Goal: Information Seeking & Learning: Learn about a topic

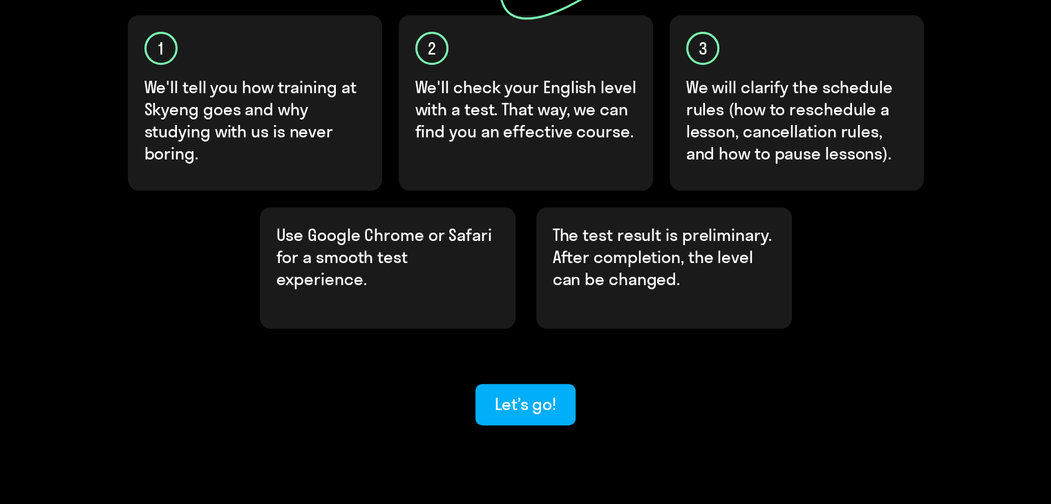
scroll to position [467, 0]
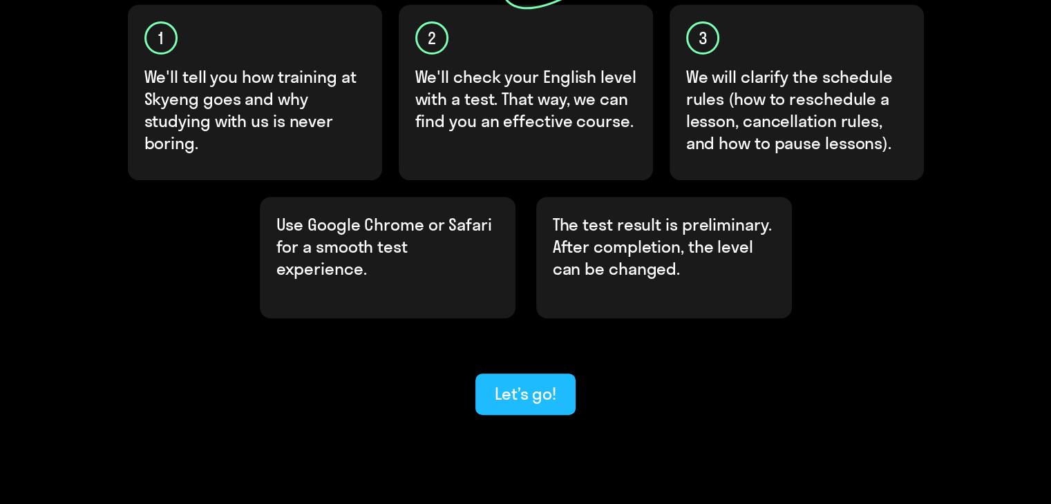
click at [511, 383] on div "Let’s go!" at bounding box center [525, 394] width 61 height 22
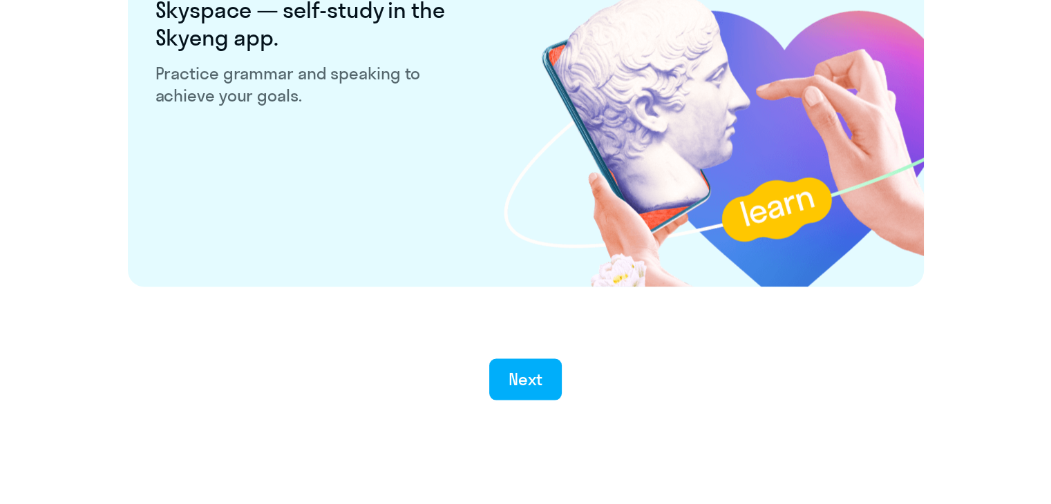
scroll to position [2698, 0]
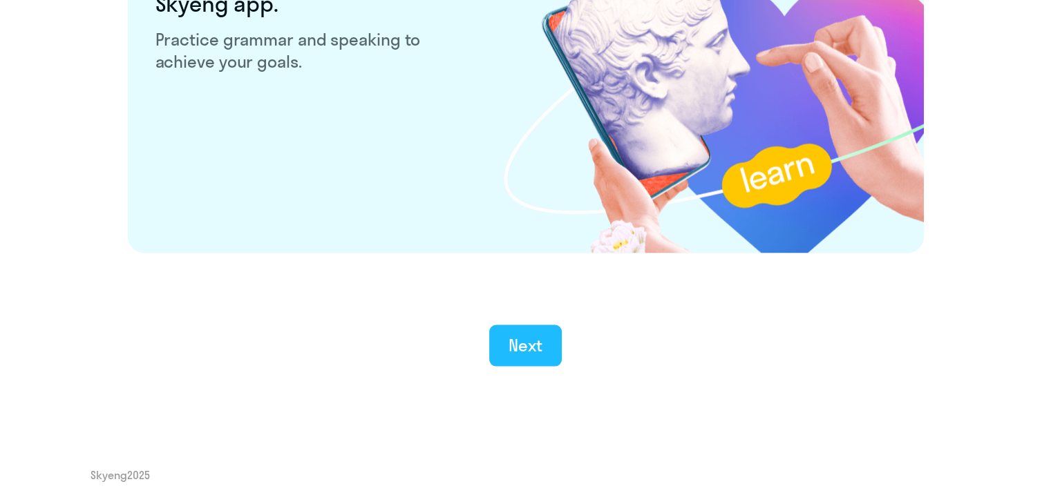
click at [523, 335] on div "Next" at bounding box center [526, 345] width 34 height 22
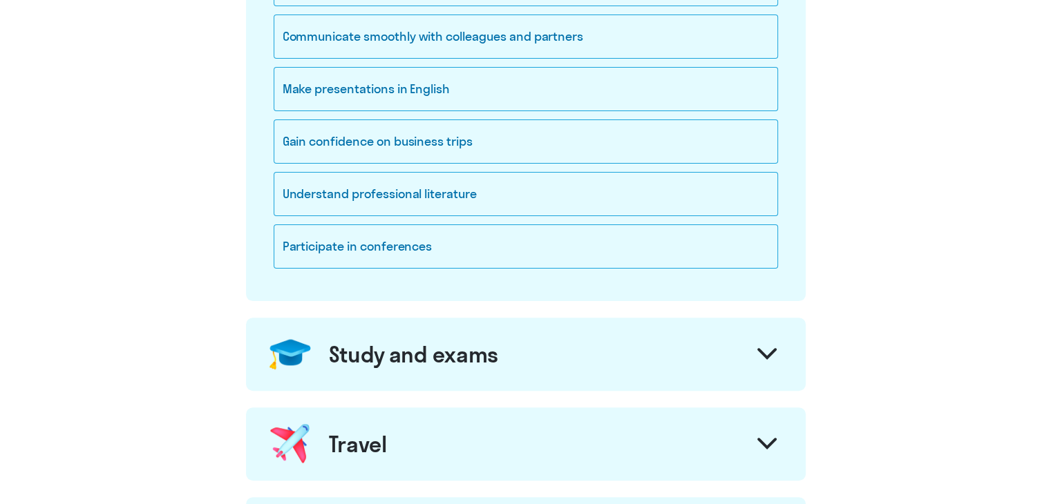
scroll to position [207, 0]
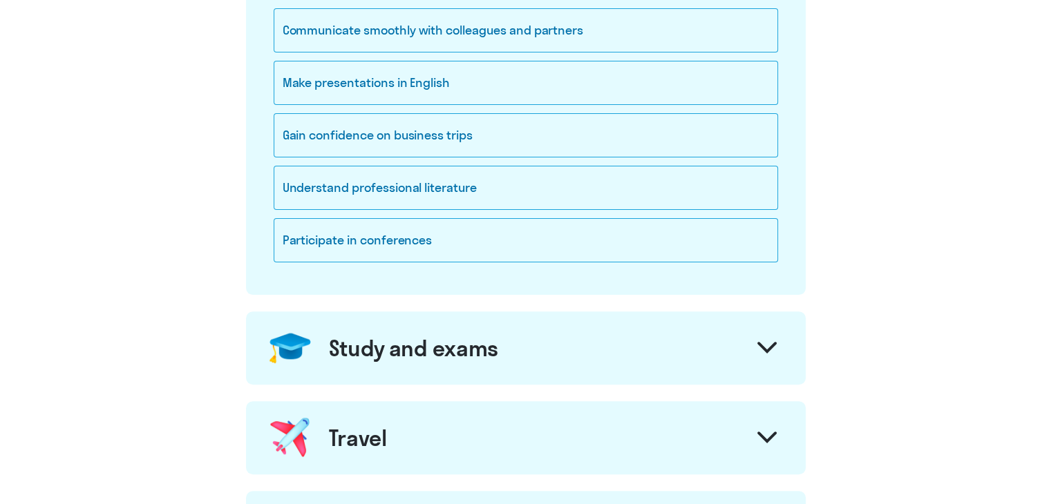
click at [448, 341] on div "Study and exams" at bounding box center [414, 348] width 170 height 28
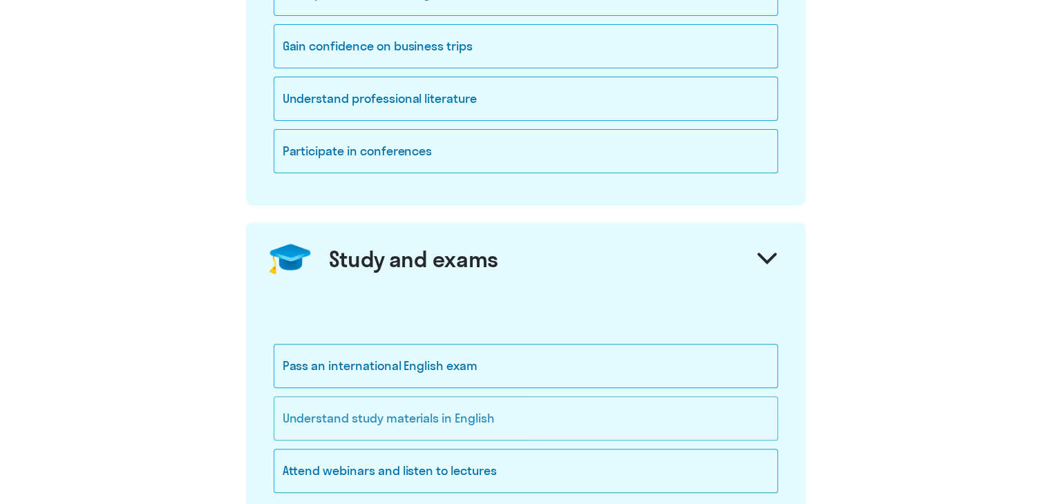
scroll to position [622, 0]
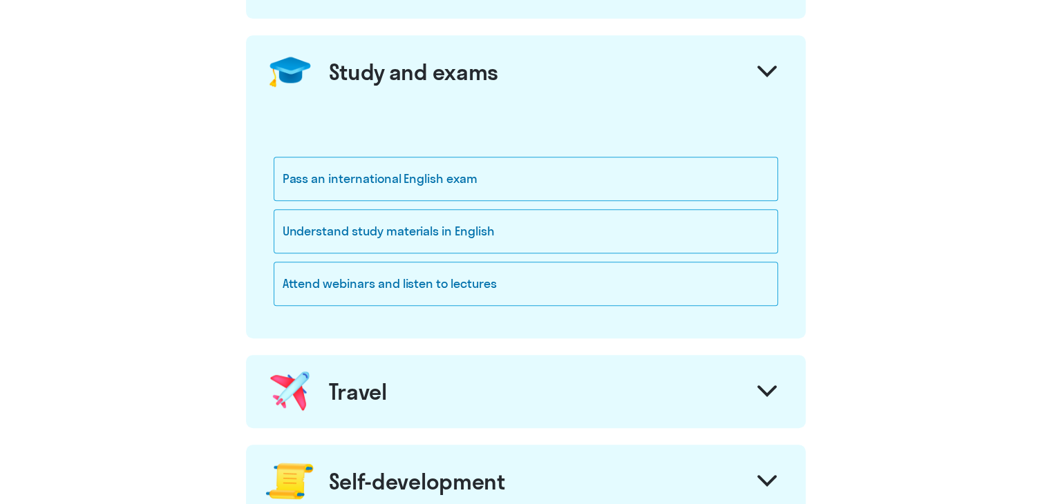
click at [428, 398] on div "Travel" at bounding box center [526, 391] width 560 height 73
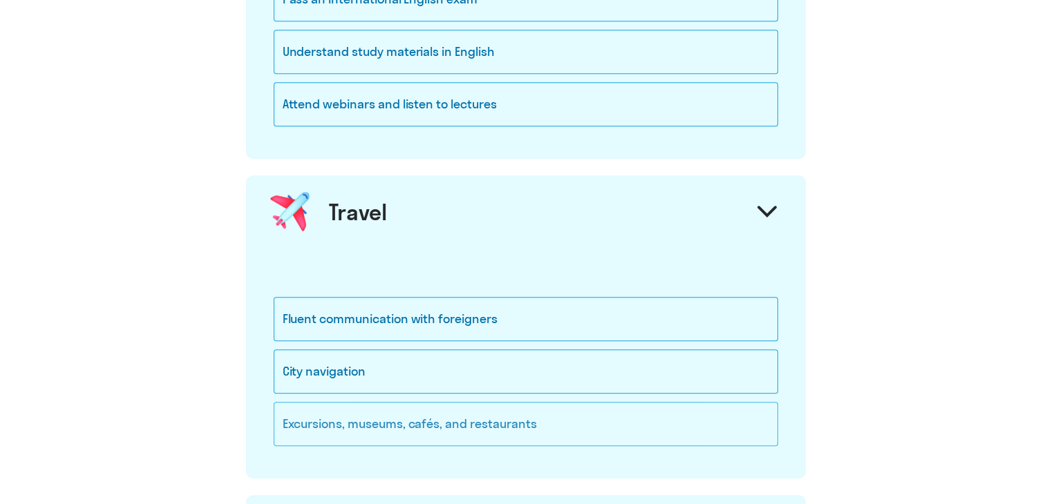
scroll to position [829, 0]
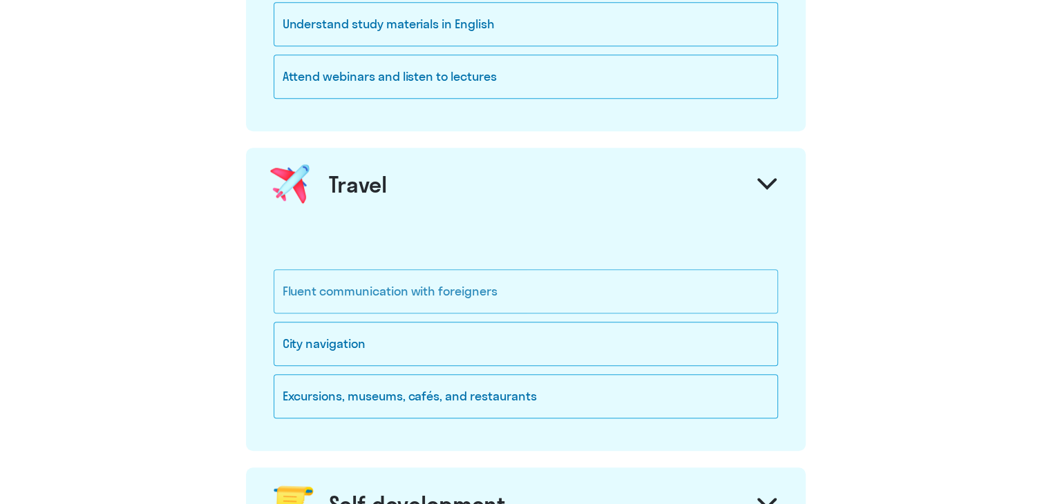
click at [448, 301] on div "Fluent communication with foreigners" at bounding box center [526, 291] width 504 height 44
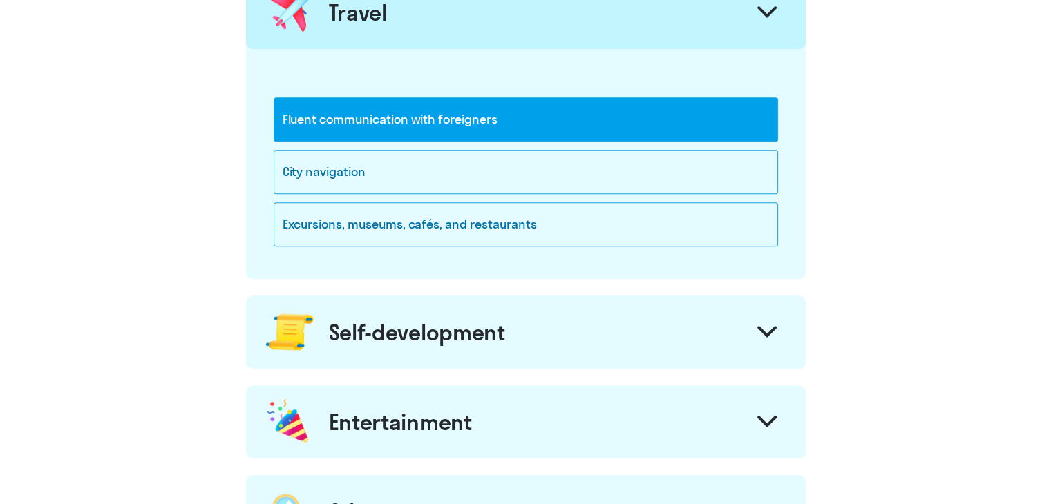
scroll to position [1036, 0]
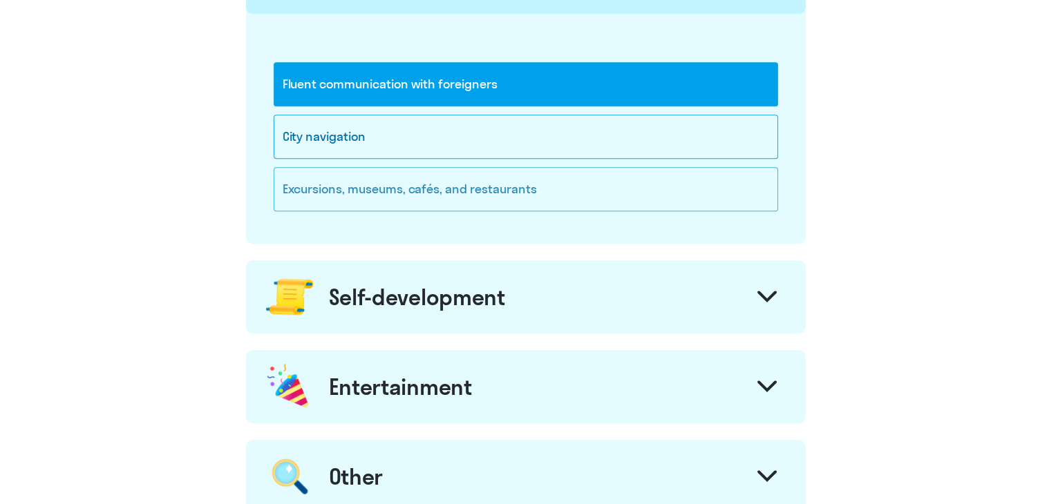
click at [489, 178] on div "Excursions, museums, cafés, and restaurants" at bounding box center [526, 189] width 504 height 44
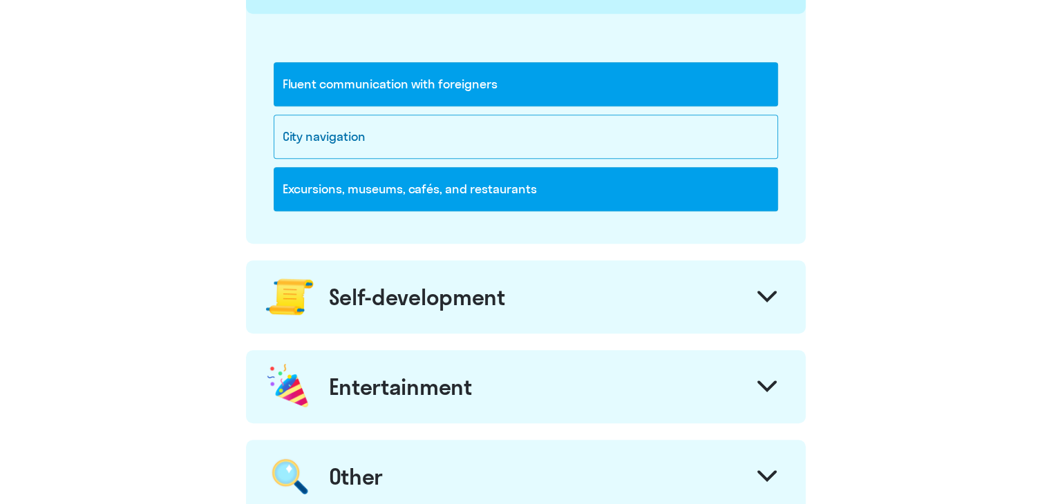
click at [487, 273] on div "Self-development" at bounding box center [526, 296] width 560 height 73
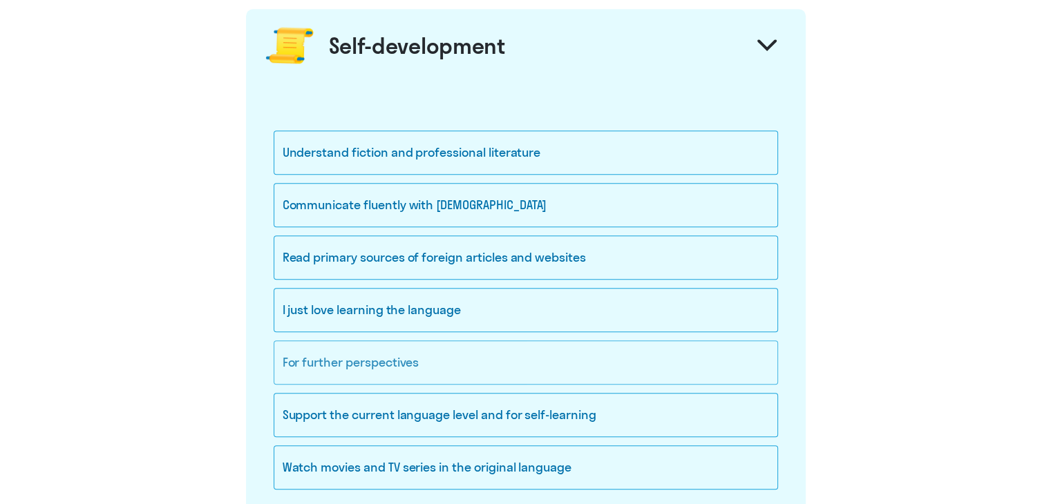
scroll to position [1313, 0]
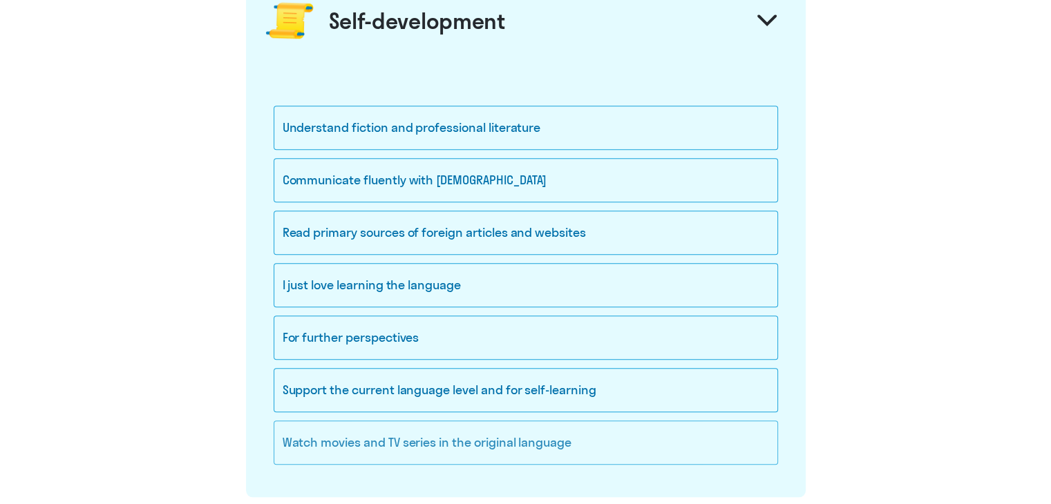
click at [596, 426] on div "Watch movies and TV series in the original language" at bounding box center [526, 443] width 504 height 44
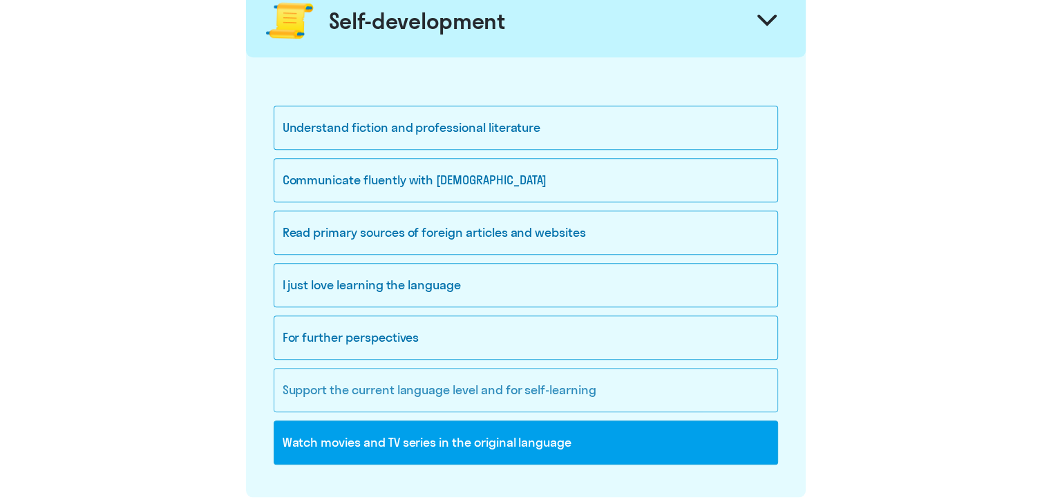
click at [598, 390] on div "Support the current language level and for self-learning" at bounding box center [526, 390] width 504 height 44
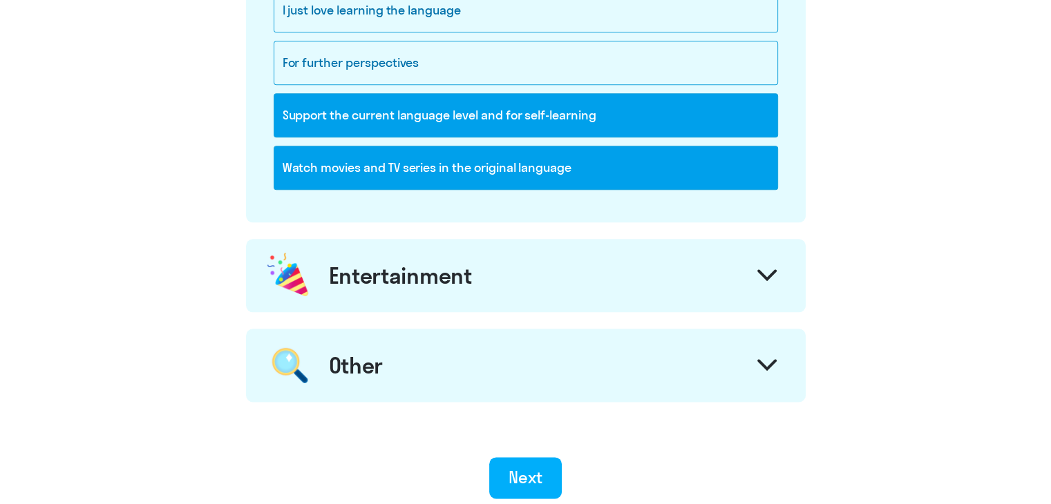
scroll to position [1589, 0]
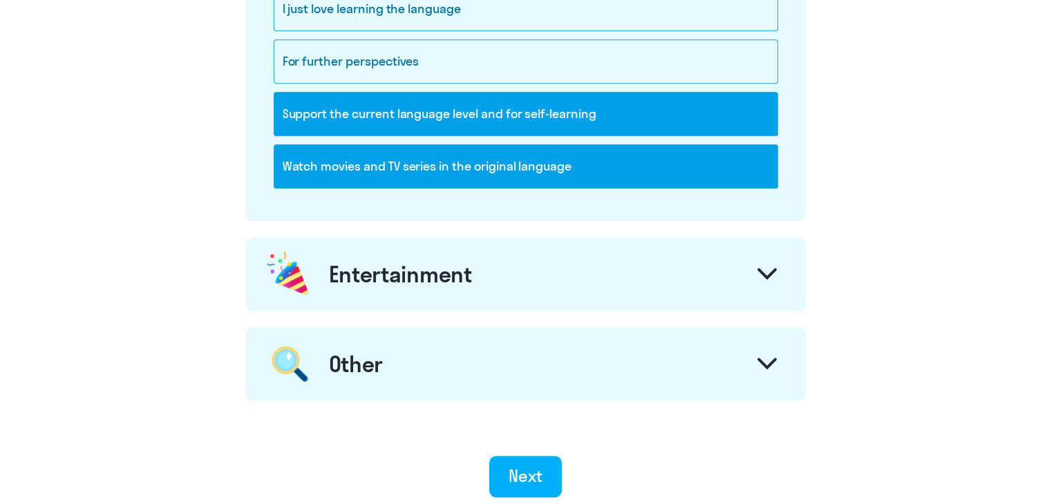
click at [326, 258] on div "Entertainment" at bounding box center [526, 274] width 560 height 73
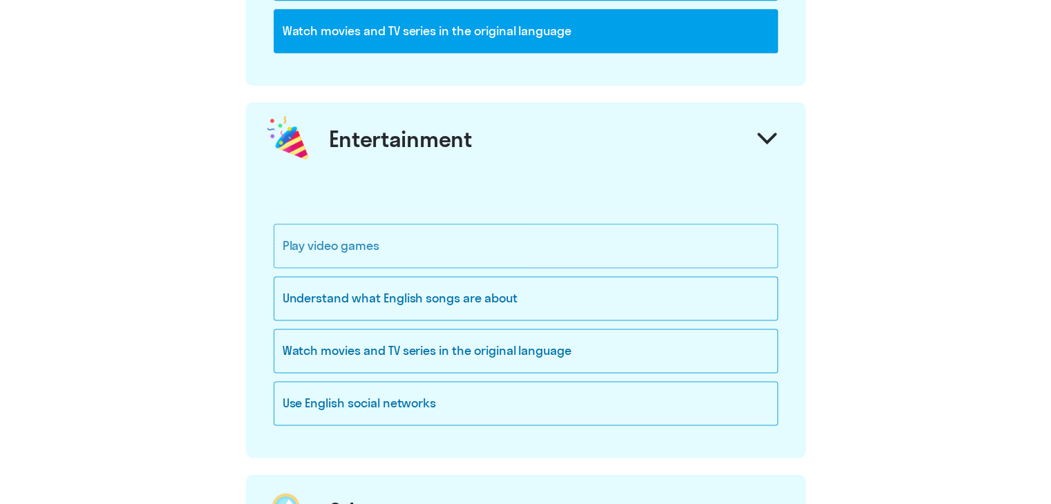
scroll to position [1727, 0]
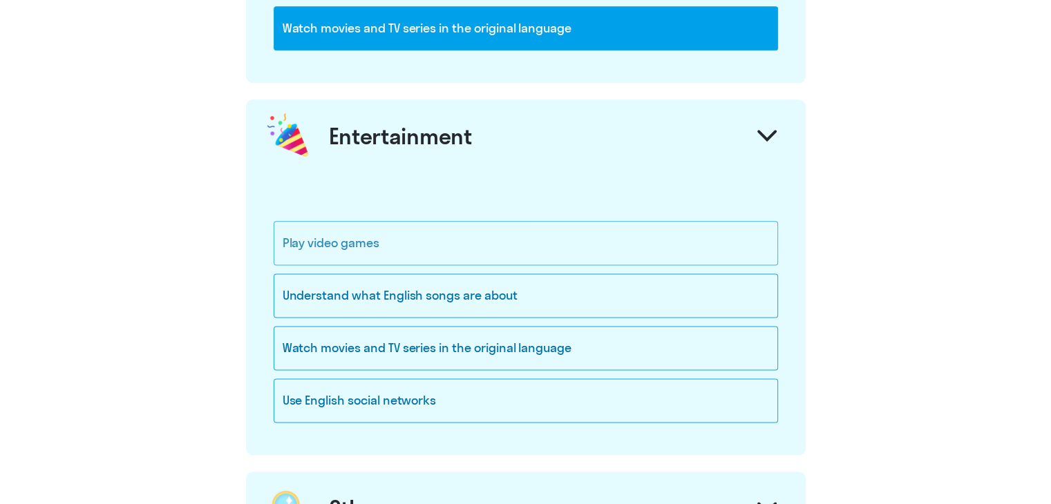
click at [361, 231] on div "Play video games" at bounding box center [526, 243] width 504 height 44
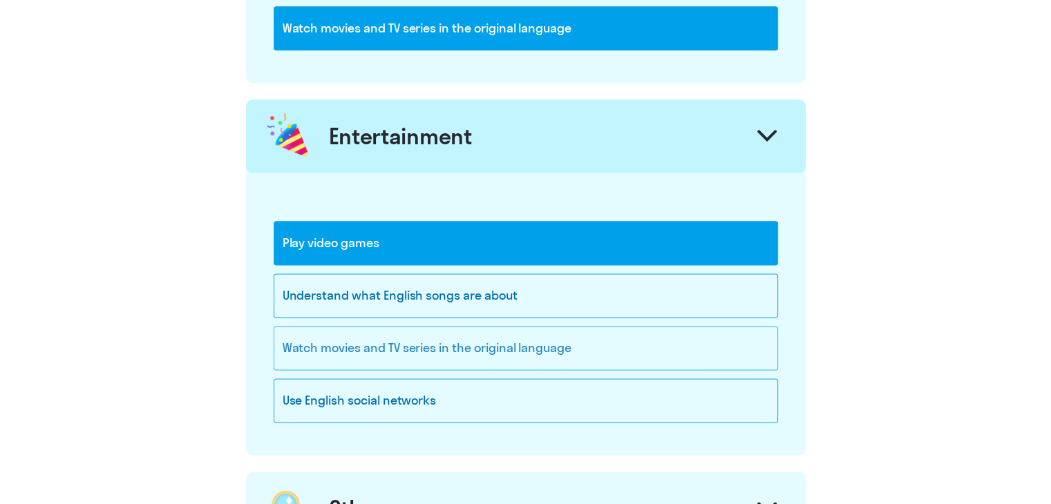
click at [442, 351] on div "Watch movies and TV series in the original language" at bounding box center [526, 348] width 504 height 44
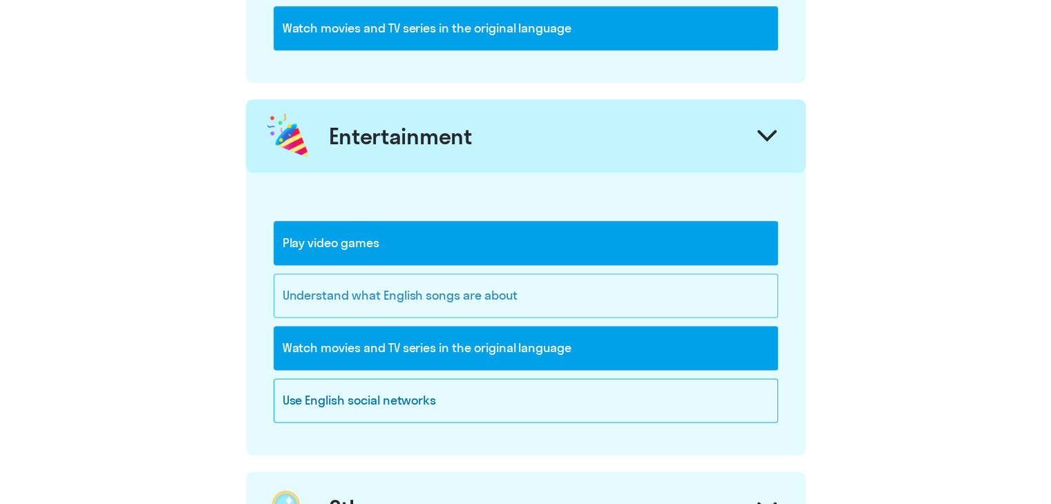
click at [467, 285] on div "Understand what English songs are about" at bounding box center [526, 296] width 504 height 44
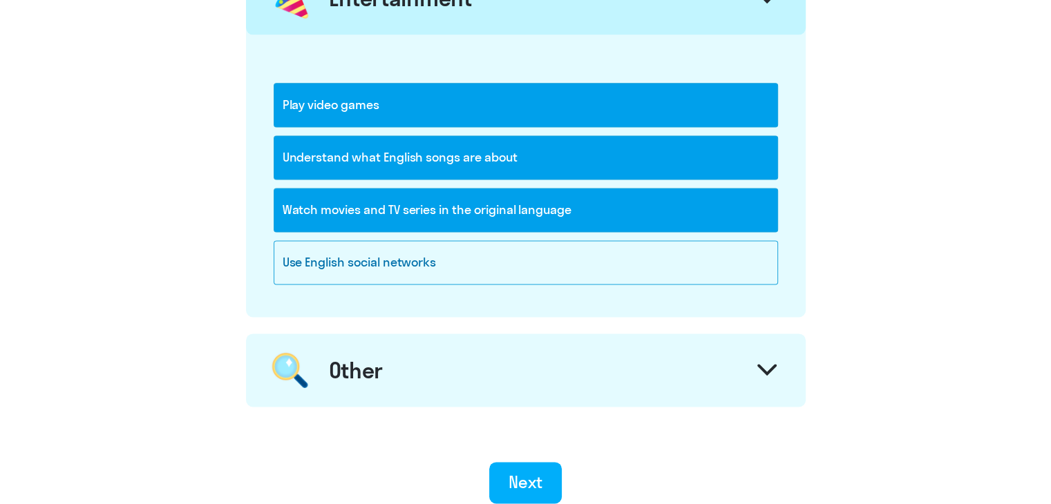
scroll to position [1935, 0]
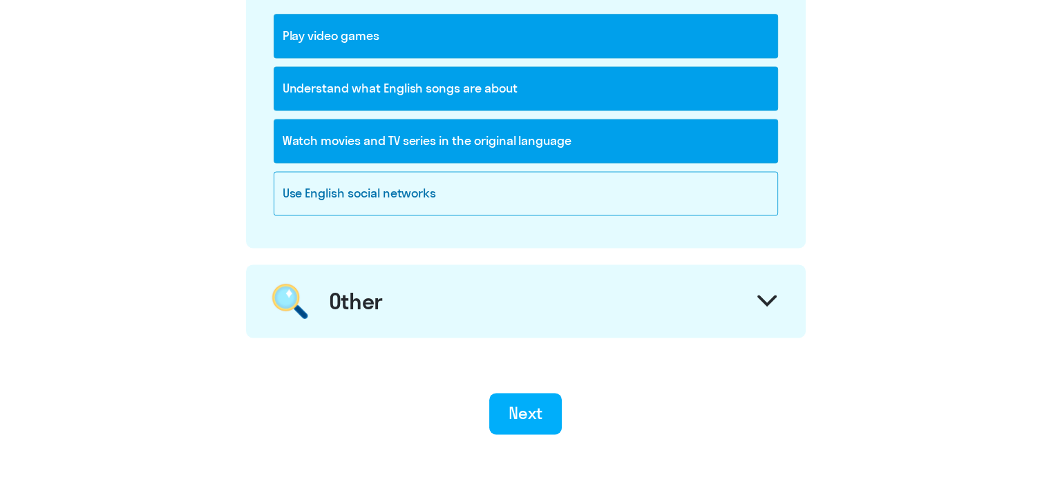
click at [468, 285] on div "Other" at bounding box center [526, 301] width 560 height 73
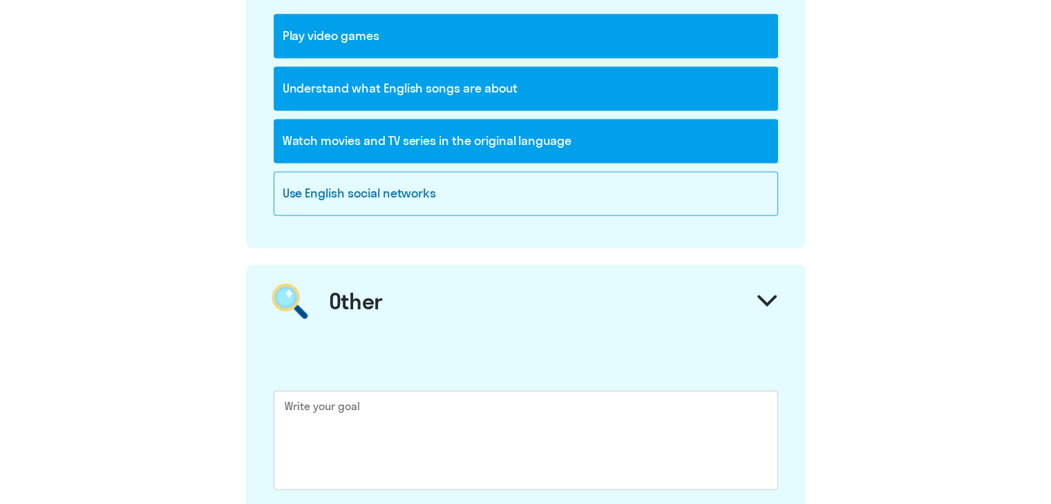
scroll to position [2073, 0]
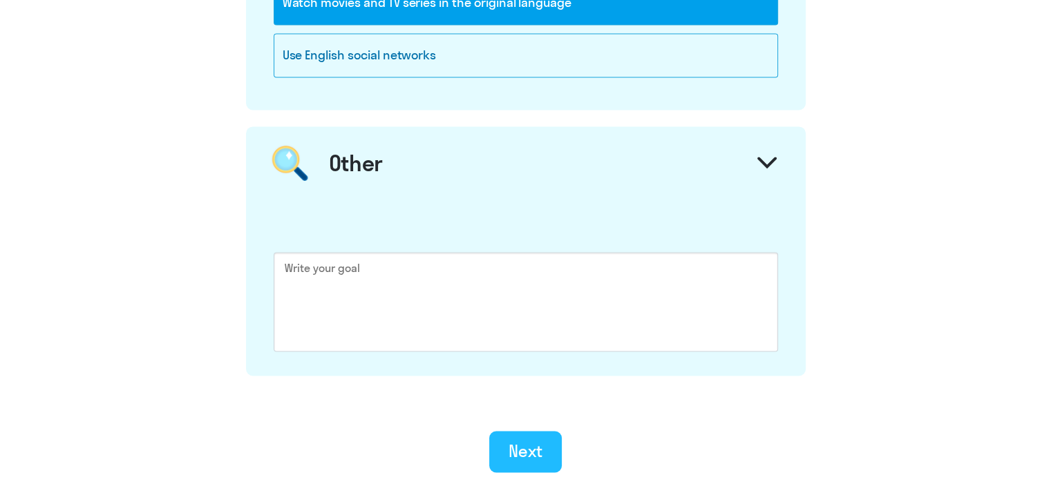
click at [528, 443] on div "Next" at bounding box center [526, 451] width 34 height 22
